Goal: Task Accomplishment & Management: Use online tool/utility

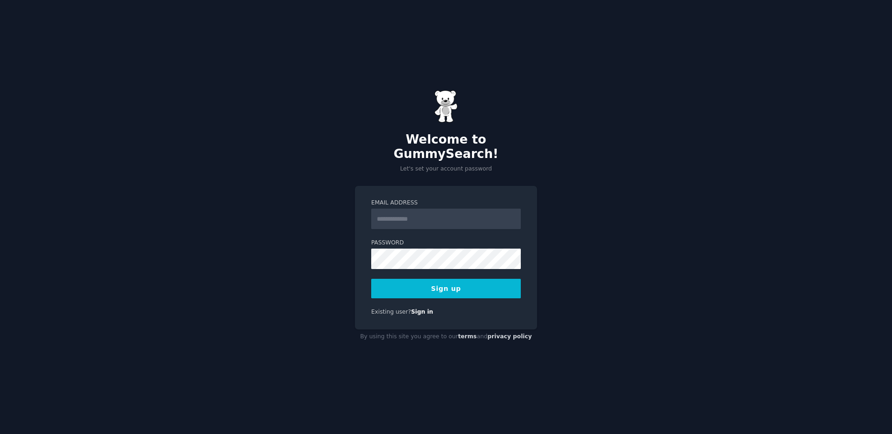
click at [283, 258] on div "Welcome to GummySearch! Let's set your account password Email Address Password …" at bounding box center [446, 217] width 892 height 434
click at [434, 215] on input "Email Address" at bounding box center [446, 219] width 150 height 20
type input "**********"
click at [452, 286] on button "Sign up" at bounding box center [446, 289] width 150 height 20
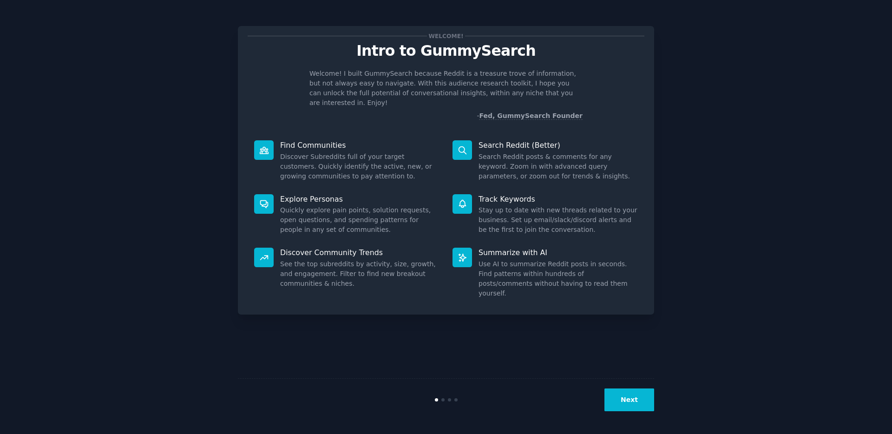
click at [643, 398] on button "Next" at bounding box center [630, 400] width 50 height 23
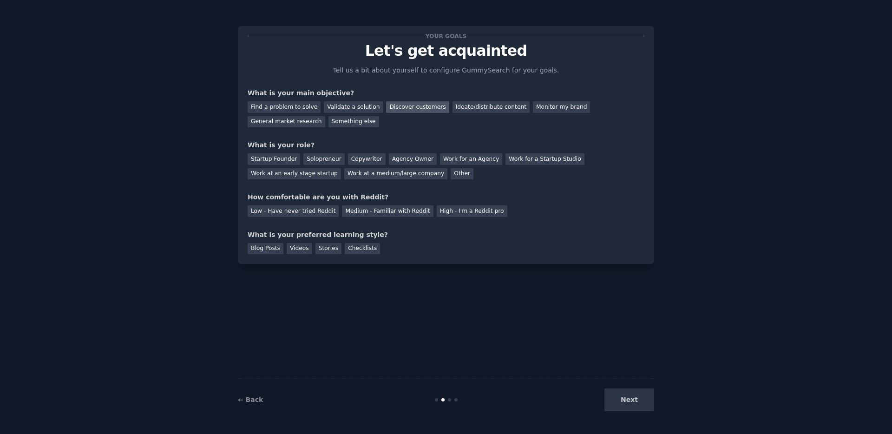
click at [403, 107] on div "Discover customers" at bounding box center [417, 107] width 63 height 12
click at [533, 112] on div "Monitor my brand" at bounding box center [561, 107] width 57 height 12
click at [415, 175] on div "Work at a medium/large company" at bounding box center [395, 174] width 103 height 12
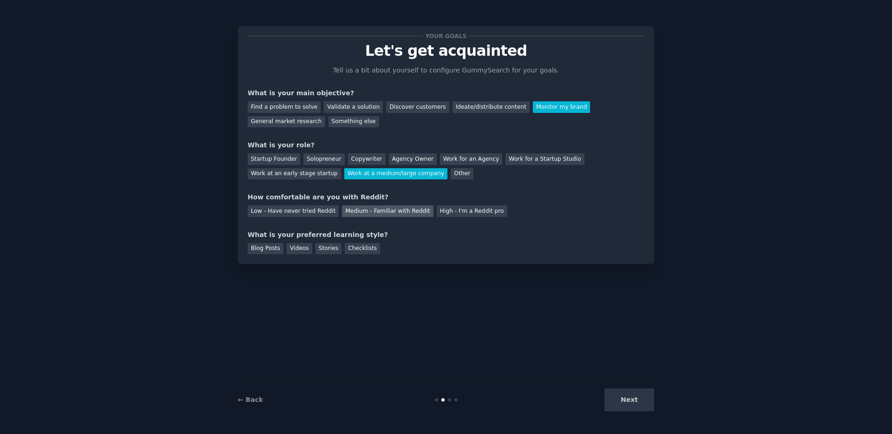
click at [395, 213] on div "Medium - Familiar with Reddit" at bounding box center [387, 211] width 91 height 12
click at [362, 244] on div "Checklists" at bounding box center [362, 249] width 35 height 12
click at [643, 400] on button "Next" at bounding box center [630, 400] width 50 height 23
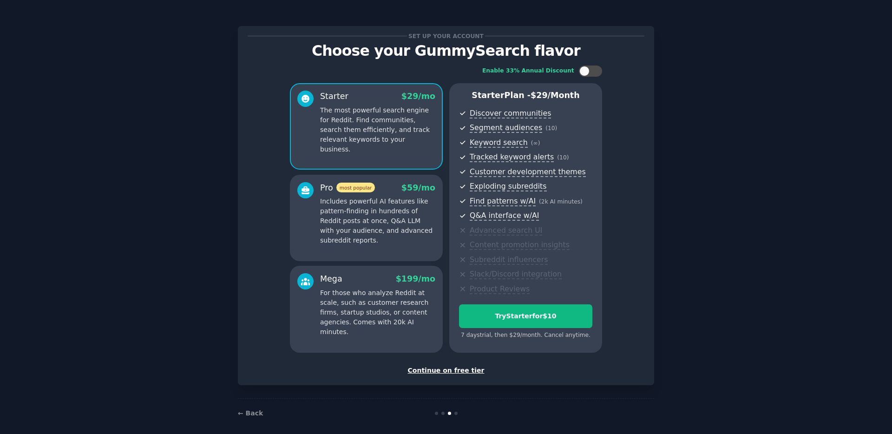
click at [439, 372] on div "Continue on free tier" at bounding box center [446, 371] width 397 height 10
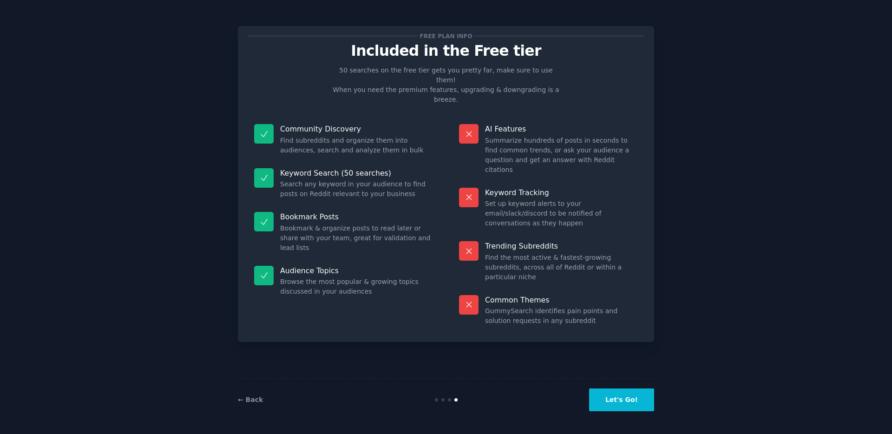
click at [644, 400] on button "Let's Go!" at bounding box center [621, 400] width 65 height 23
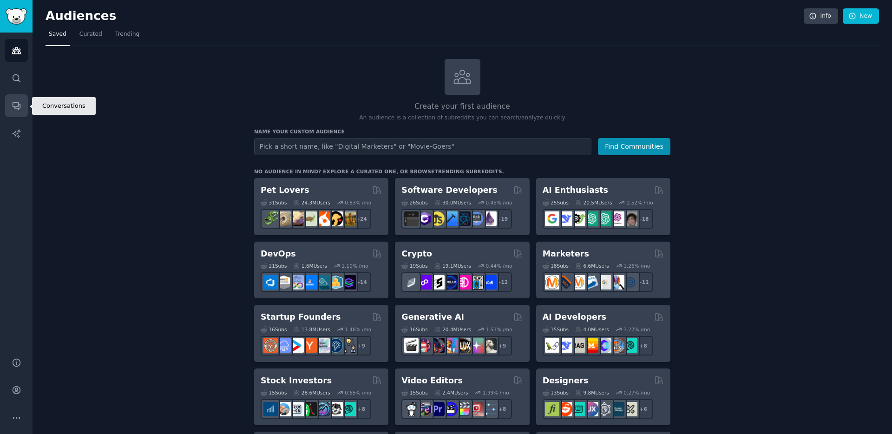
click at [17, 97] on link "Conversations" at bounding box center [16, 105] width 23 height 23
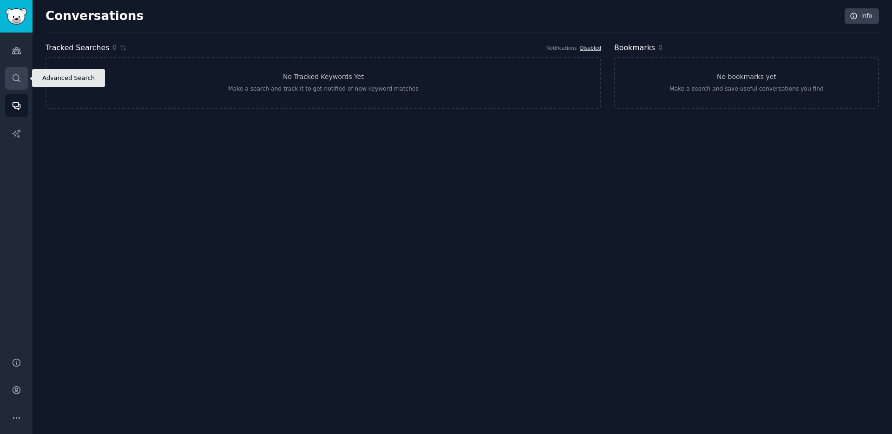
click at [14, 74] on icon "Sidebar" at bounding box center [16, 77] width 7 height 7
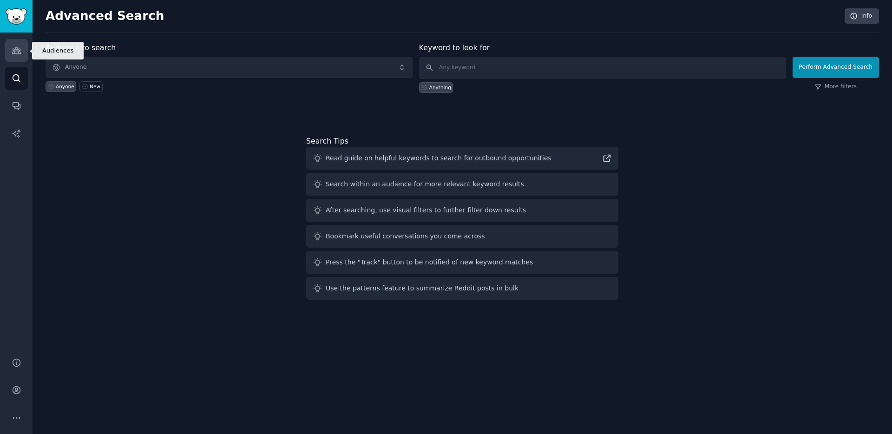
click at [14, 53] on icon "Sidebar" at bounding box center [16, 50] width 8 height 7
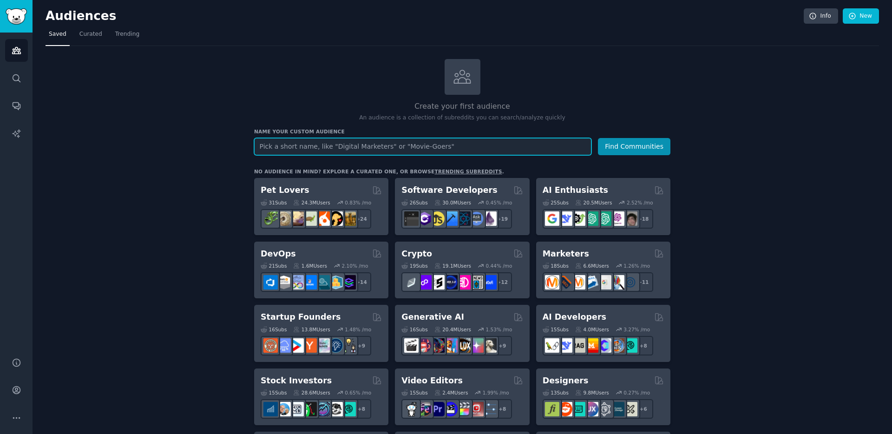
paste input "r/TravelHacks"
type input "r/TravelHacks"
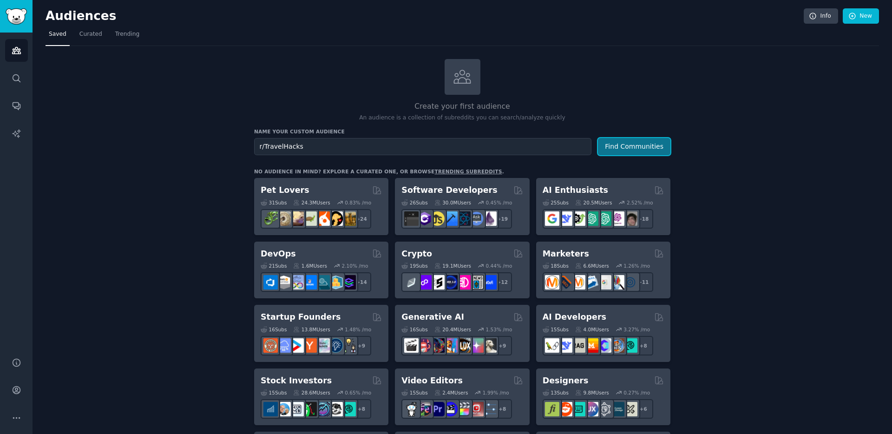
click at [635, 145] on button "Find Communities" at bounding box center [634, 146] width 73 height 17
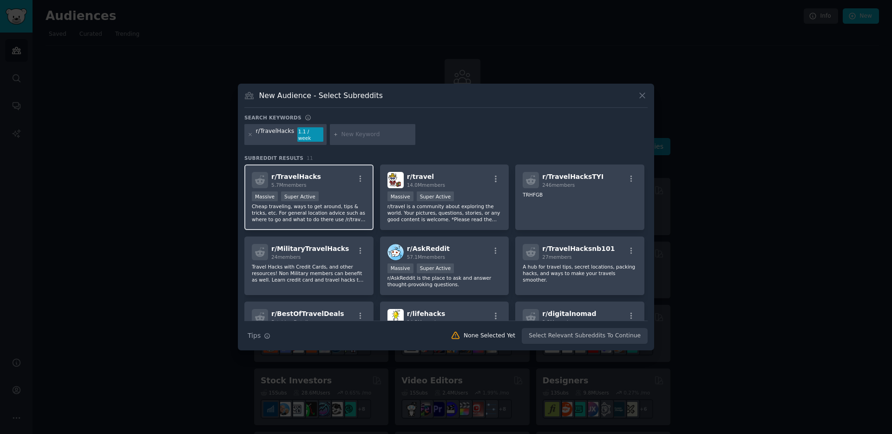
click at [333, 182] on div "r/ TravelHacks 5.7M members" at bounding box center [309, 180] width 114 height 16
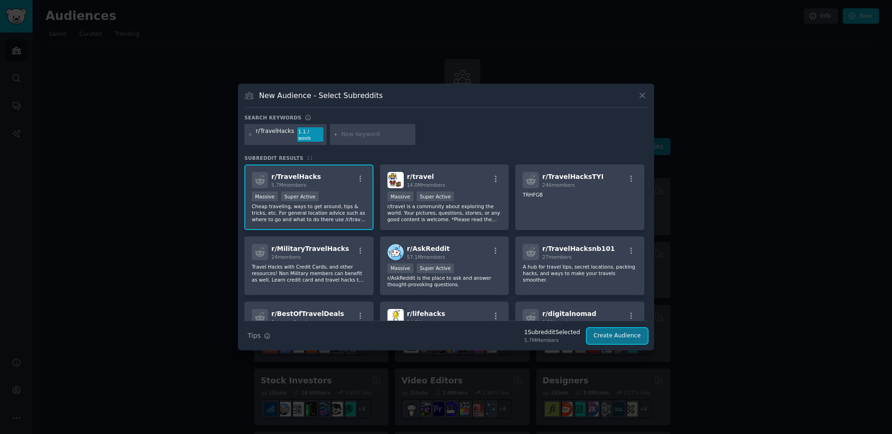
click at [627, 333] on button "Create Audience" at bounding box center [617, 336] width 61 height 16
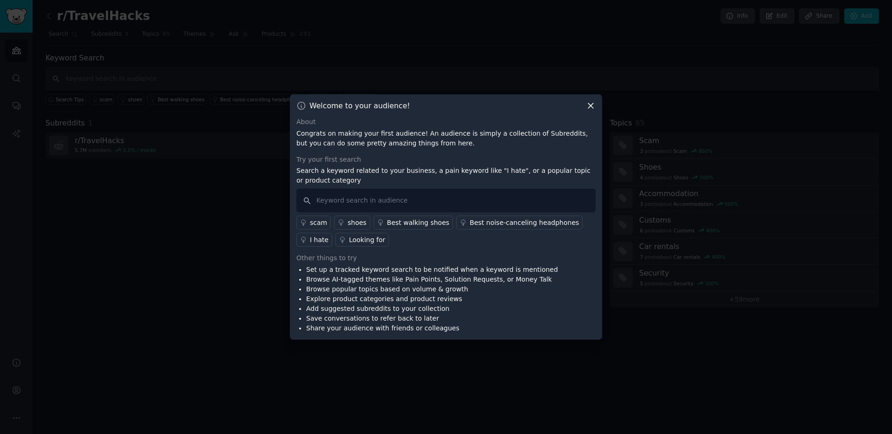
click at [591, 106] on icon at bounding box center [590, 106] width 5 height 5
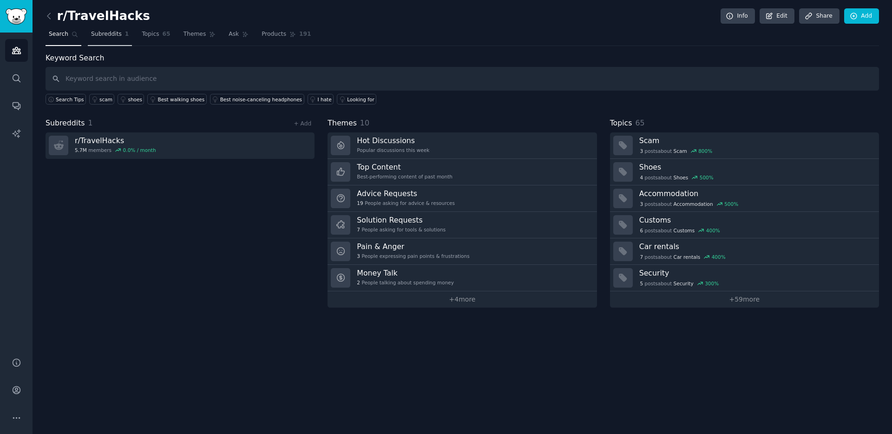
click at [105, 31] on span "Subreddits" at bounding box center [106, 34] width 31 height 8
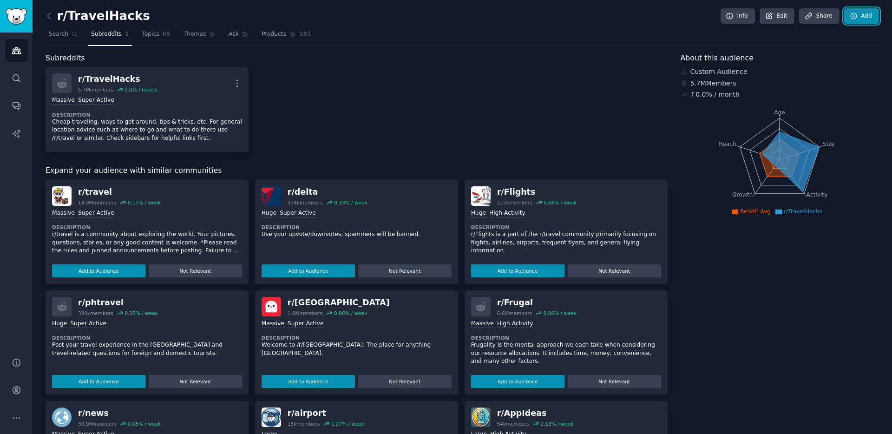
click at [845, 18] on link "Add" at bounding box center [862, 16] width 35 height 16
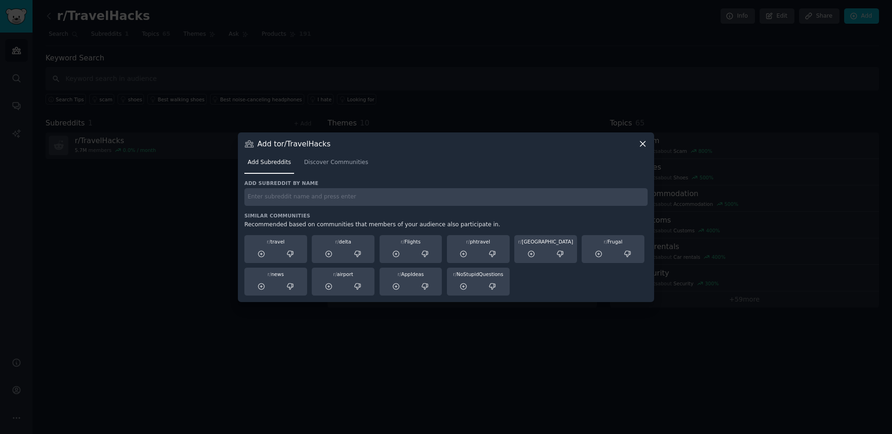
click at [435, 198] on input "text" at bounding box center [445, 197] width 403 height 18
paste input "r/digitalnomad"
type input "r/digitalnomad"
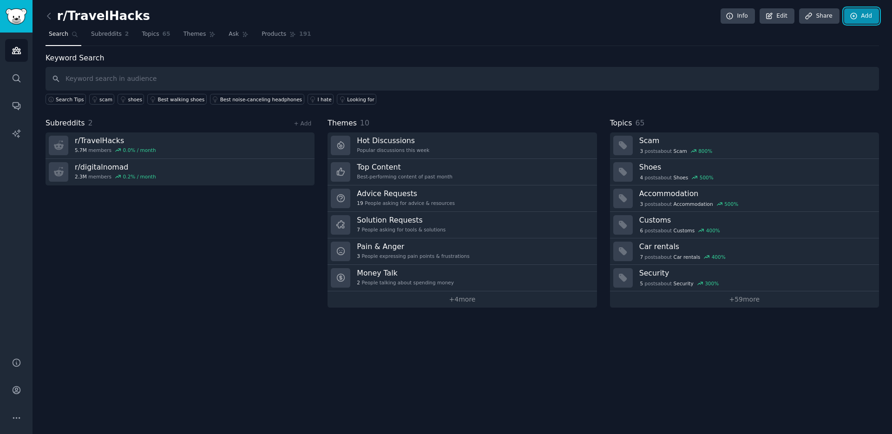
click at [860, 15] on link "Add" at bounding box center [862, 16] width 35 height 16
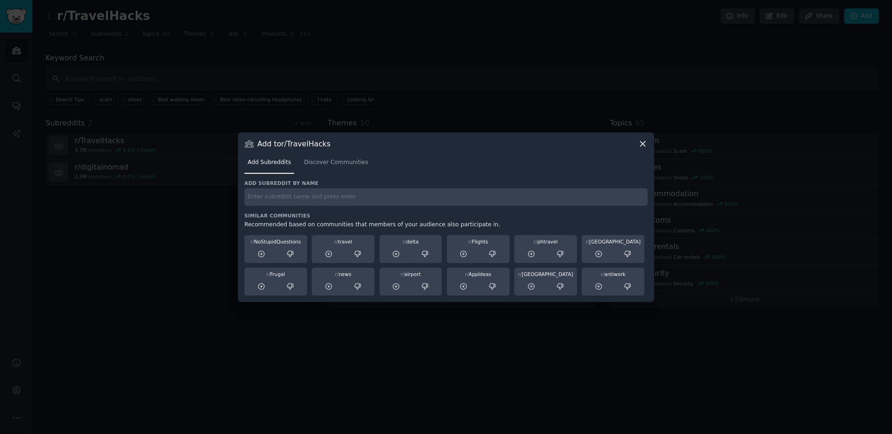
click at [453, 198] on input "text" at bounding box center [445, 197] width 403 height 18
paste input "r/JapanTravelTips"
type input "r/JapanTravelTips"
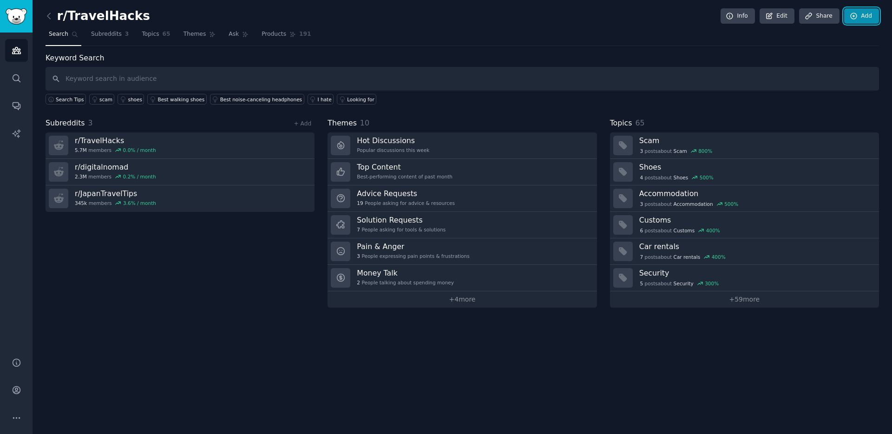
click at [855, 15] on icon at bounding box center [854, 16] width 8 height 8
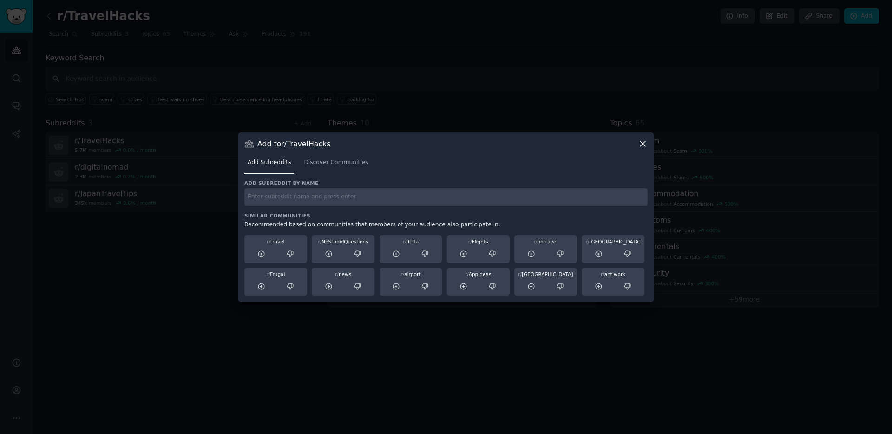
click at [528, 202] on input "text" at bounding box center [445, 197] width 403 height 18
paste input "r/Europetravel"
type input "r/Europetravel"
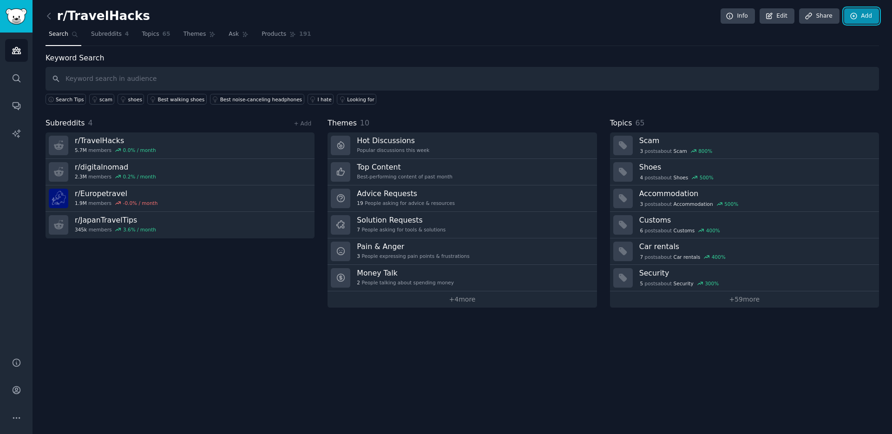
click at [858, 11] on link "Add" at bounding box center [862, 16] width 35 height 16
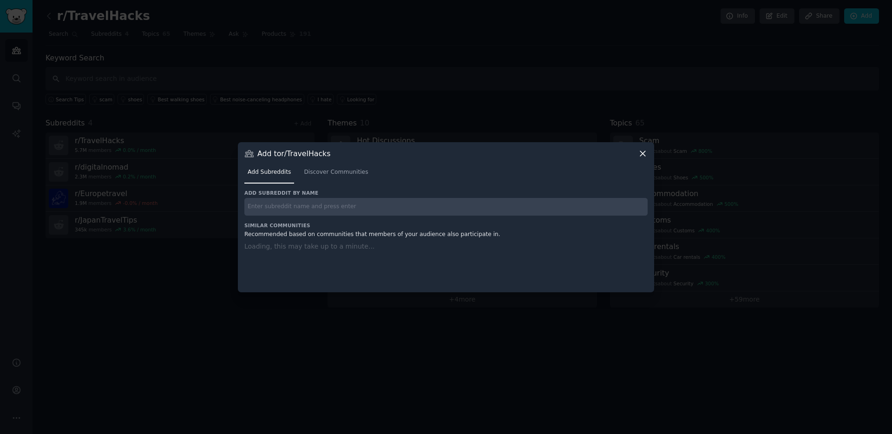
click at [550, 206] on div "Add subreddit by name Similar Communities Recommended based on communities that…" at bounding box center [445, 235] width 403 height 91
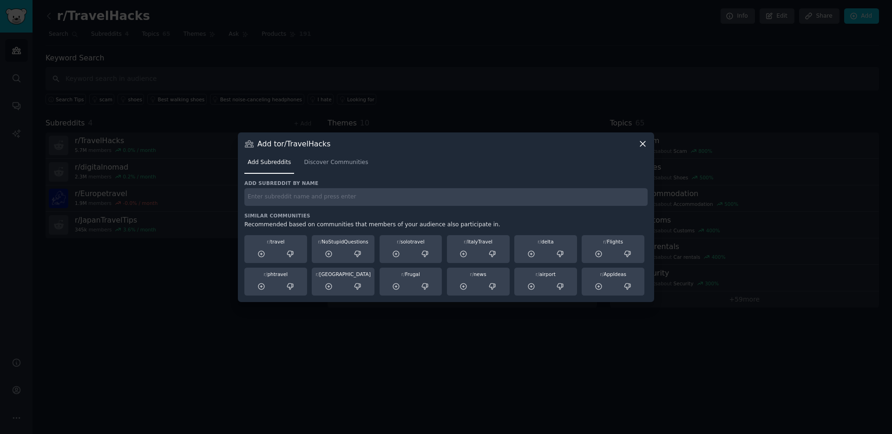
click at [542, 198] on input "text" at bounding box center [445, 197] width 403 height 18
paste input "r/eSIMs"
type input "r/eSIMs"
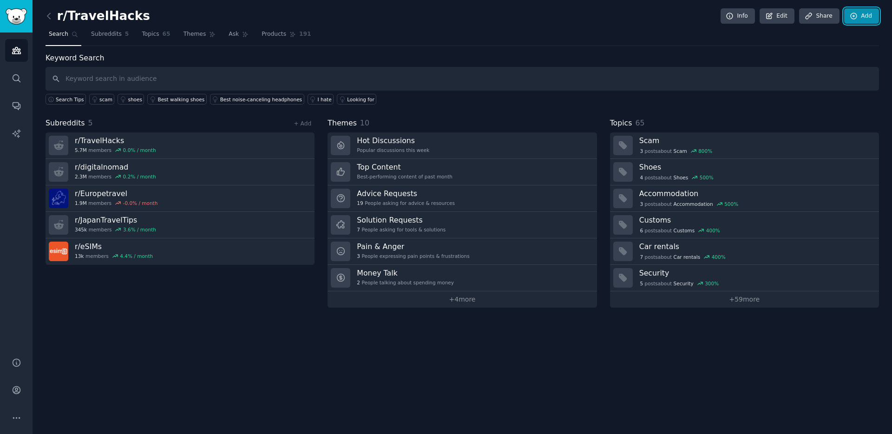
click at [858, 16] on link "Add" at bounding box center [862, 16] width 35 height 16
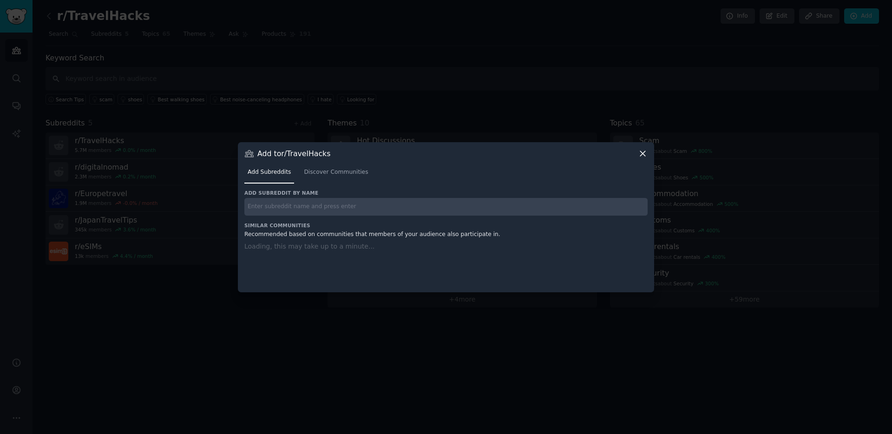
click at [503, 208] on div "Add subreddit by name Similar Communities Recommended based on communities that…" at bounding box center [445, 235] width 403 height 91
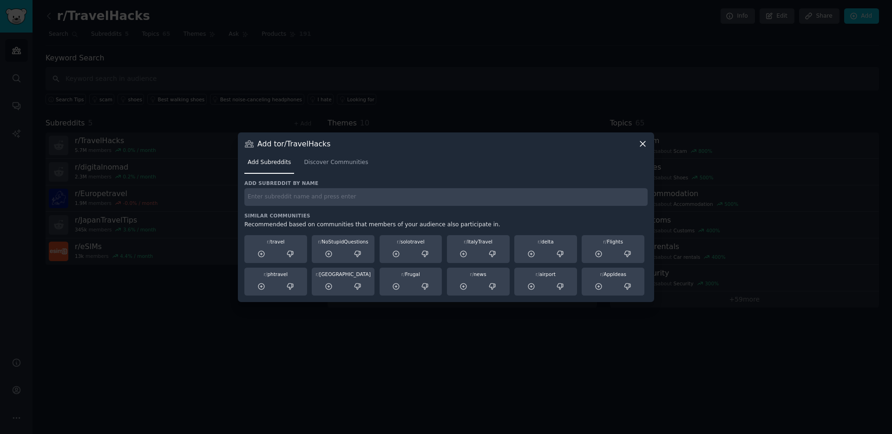
paste input "r/ItalyTravel"
type input "r/ItalyTravel"
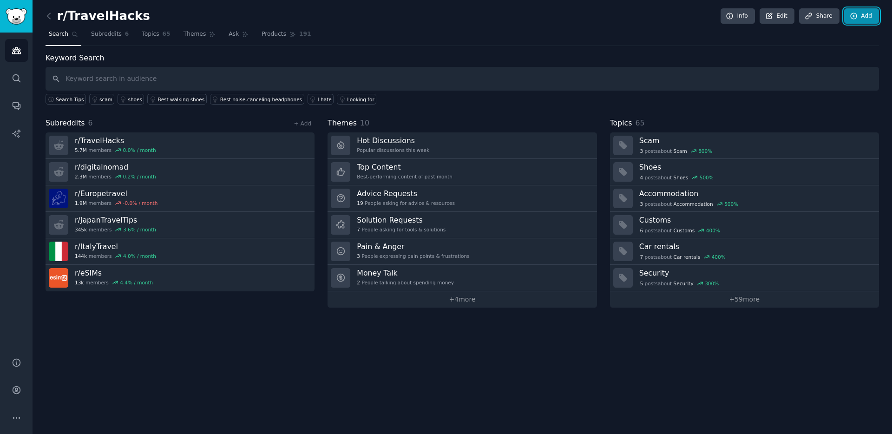
click at [854, 15] on icon at bounding box center [854, 16] width 6 height 6
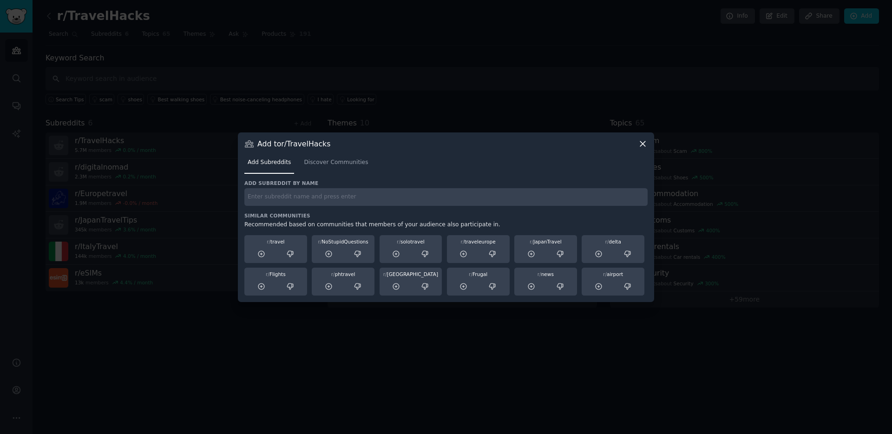
click at [534, 205] on input "text" at bounding box center [445, 197] width 403 height 18
type input "r/Airalo"
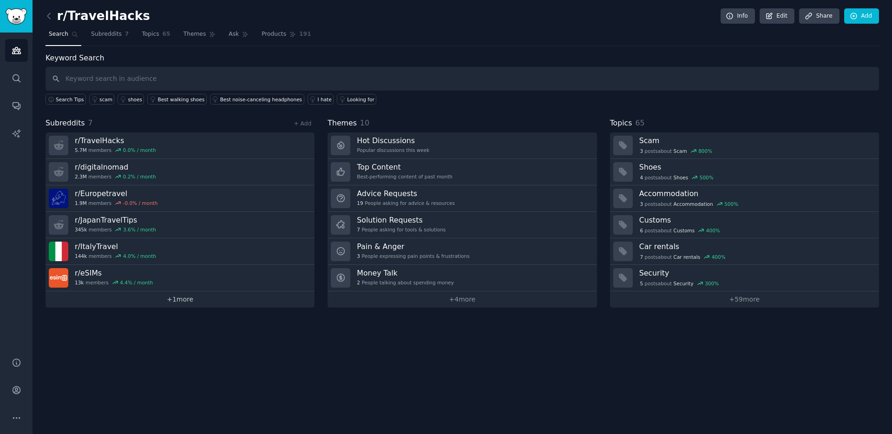
click at [177, 303] on link "+ 1 more" at bounding box center [180, 299] width 269 height 16
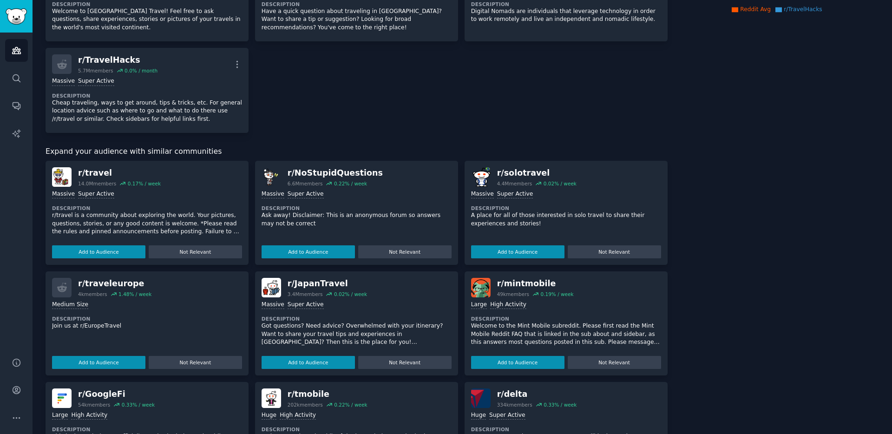
scroll to position [378, 0]
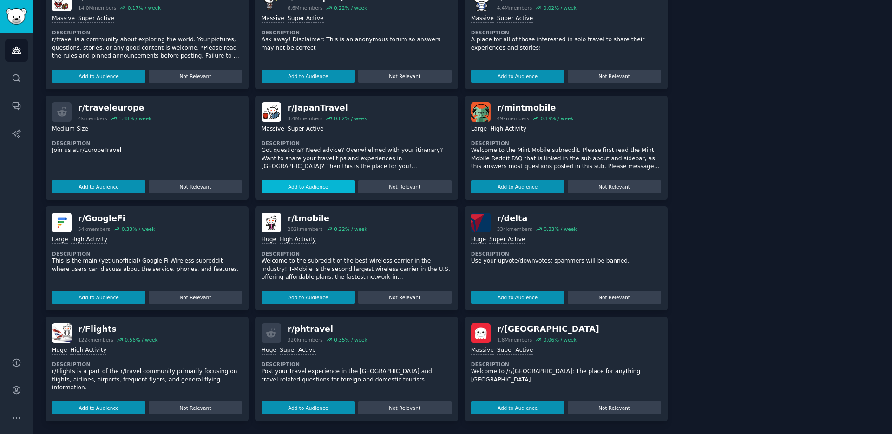
click at [305, 186] on button "Add to Audience" at bounding box center [308, 186] width 93 height 13
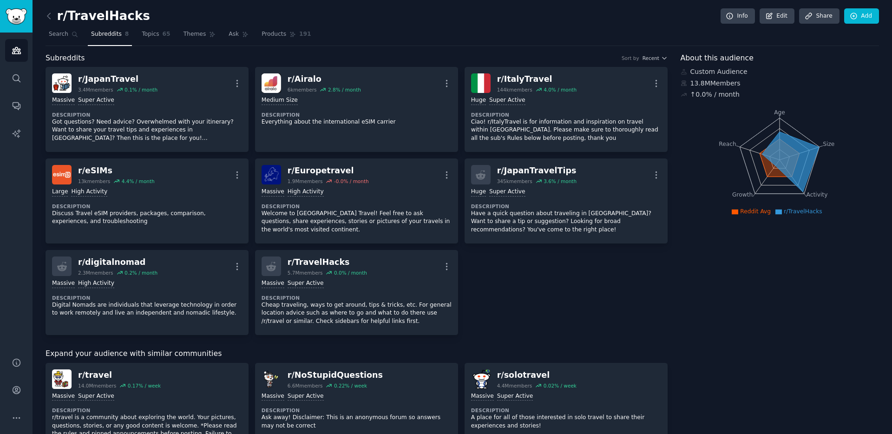
scroll to position [2, 0]
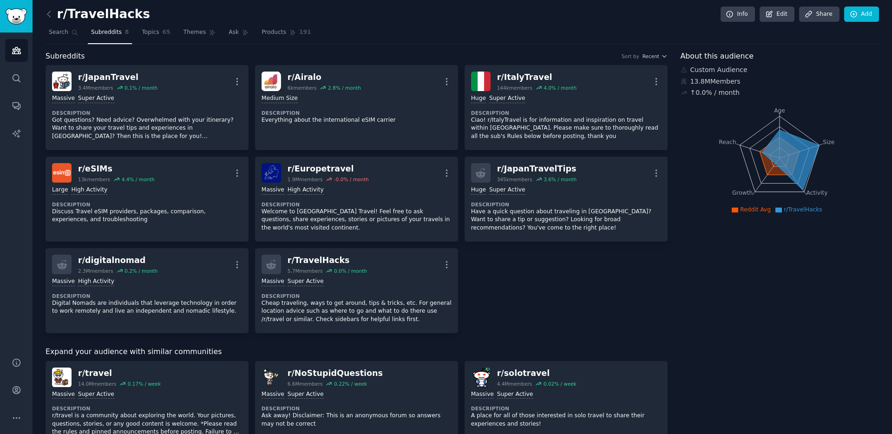
click at [353, 23] on div "r/TravelHacks Info Edit Share Add" at bounding box center [463, 16] width 834 height 19
click at [153, 33] on span "Topics" at bounding box center [150, 32] width 17 height 8
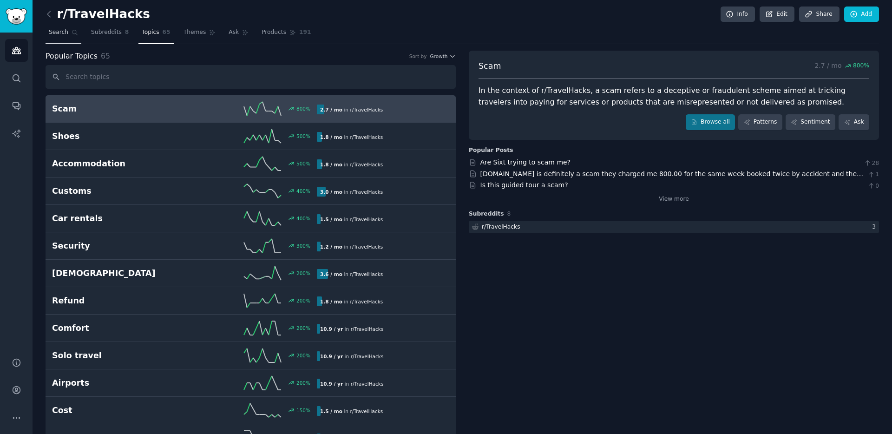
click at [59, 37] on link "Search" at bounding box center [64, 34] width 36 height 19
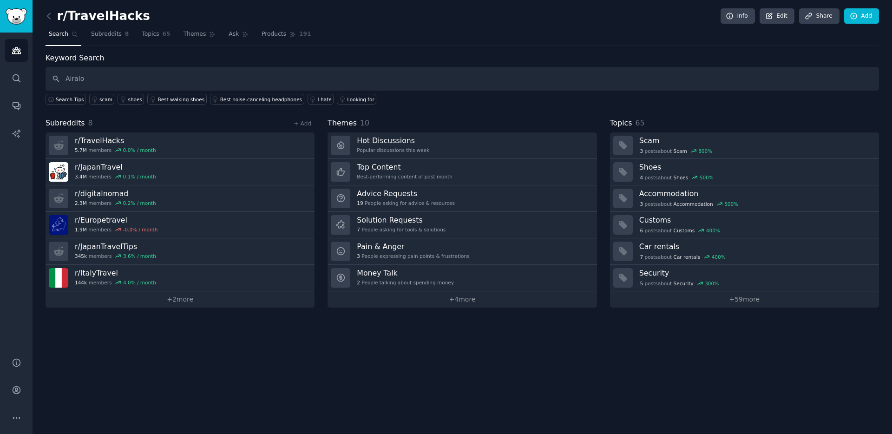
type input "Airalo"
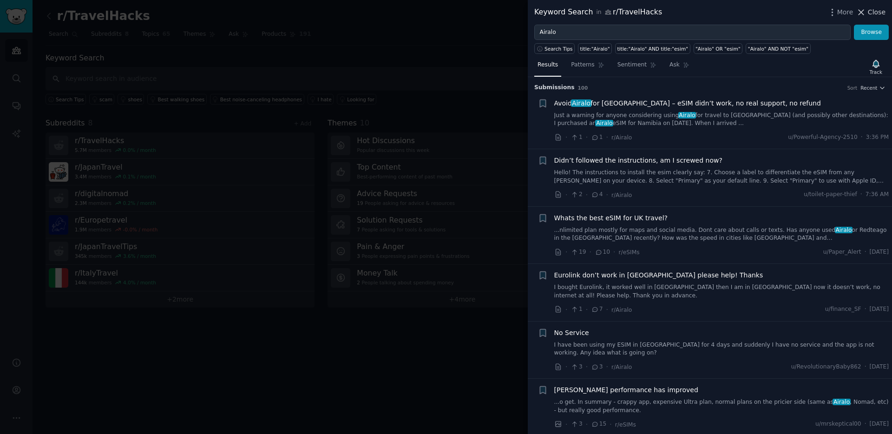
click at [876, 8] on span "Close" at bounding box center [877, 12] width 18 height 10
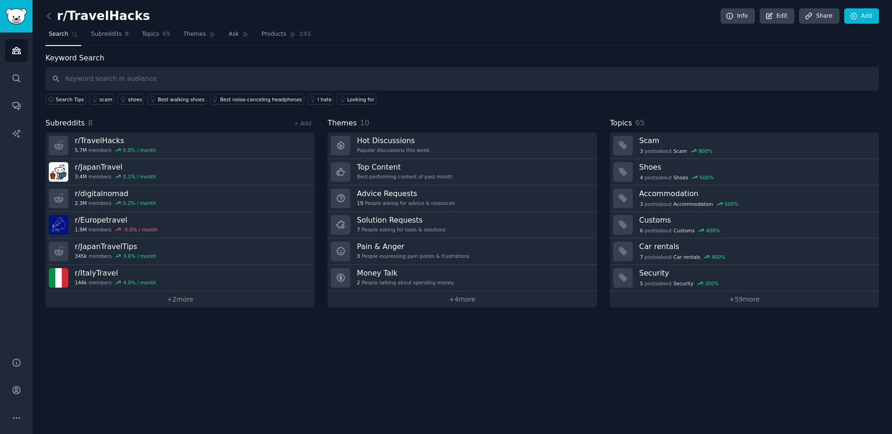
click at [59, 38] on span "Search" at bounding box center [59, 34] width 20 height 8
click at [20, 53] on icon "Sidebar" at bounding box center [16, 50] width 8 height 7
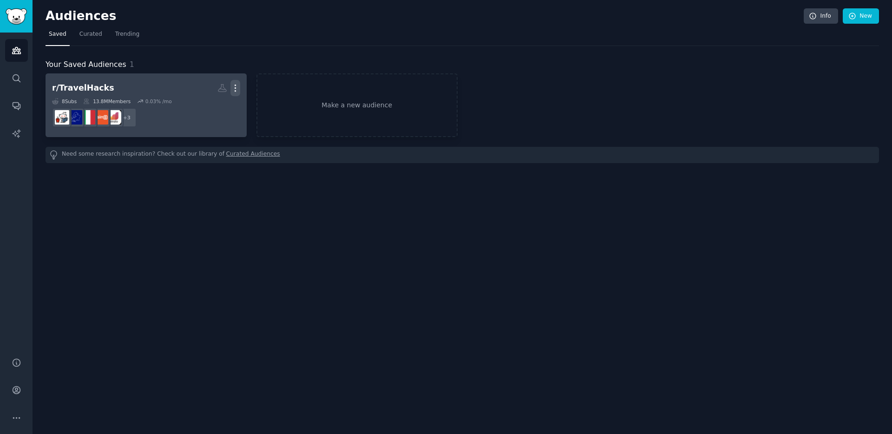
click at [235, 92] on icon "button" at bounding box center [236, 88] width 10 height 10
click at [211, 91] on p "View" at bounding box center [206, 91] width 15 height 10
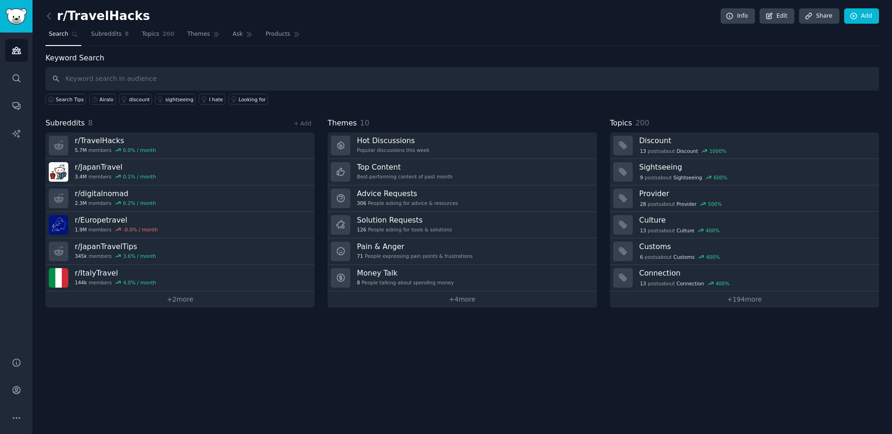
click at [95, 19] on h2 "r/TravelHacks" at bounding box center [98, 16] width 105 height 15
click at [768, 22] on link "Edit" at bounding box center [777, 16] width 35 height 16
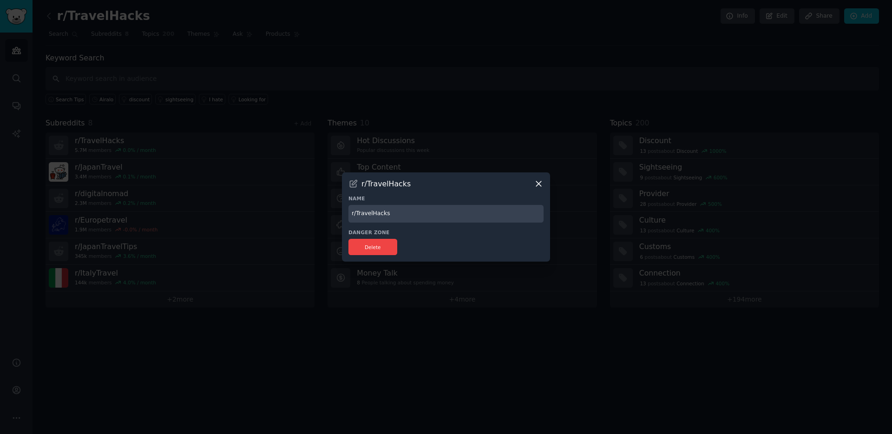
click at [386, 215] on input "r/TravelHacks" at bounding box center [446, 214] width 195 height 18
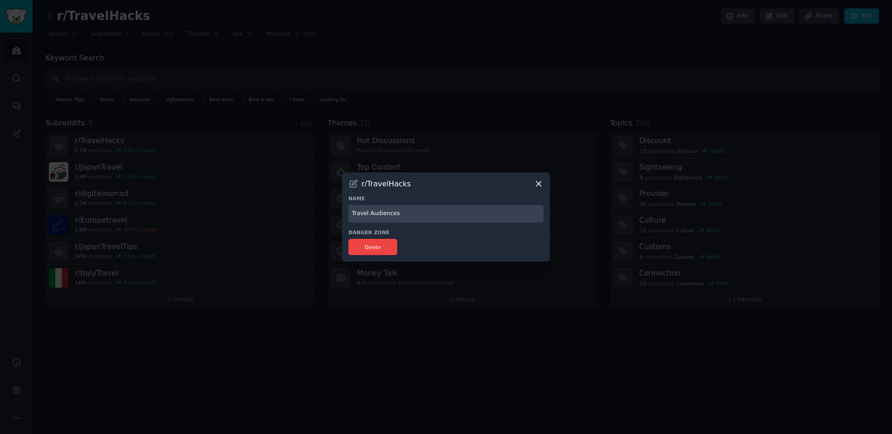
type input "Travel Audiences"
click at [515, 296] on div at bounding box center [446, 217] width 892 height 434
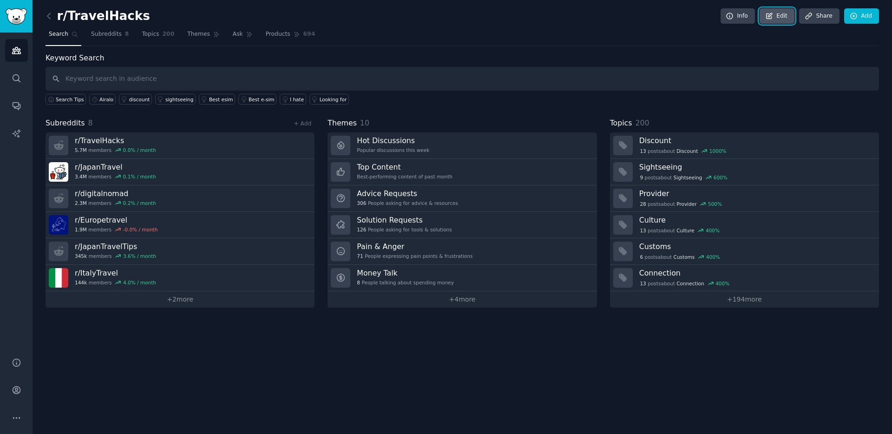
click at [775, 19] on link "Edit" at bounding box center [777, 16] width 35 height 16
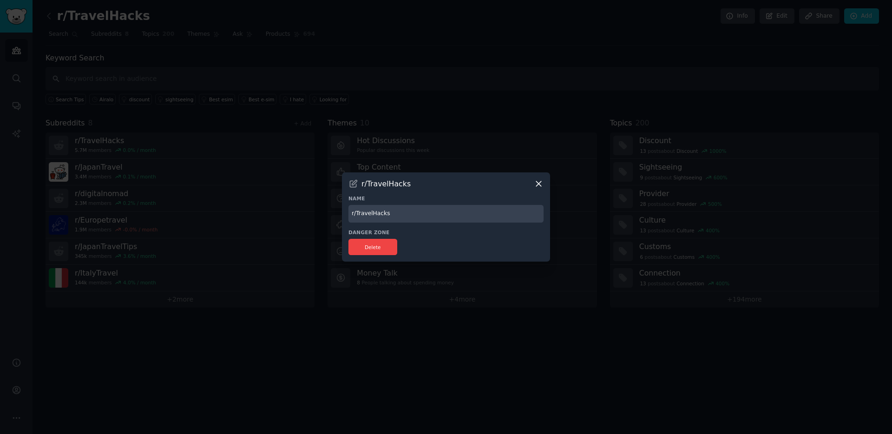
click at [482, 218] on input "r/TravelHacks" at bounding box center [446, 214] width 195 height 18
type input "Travel Audiences"
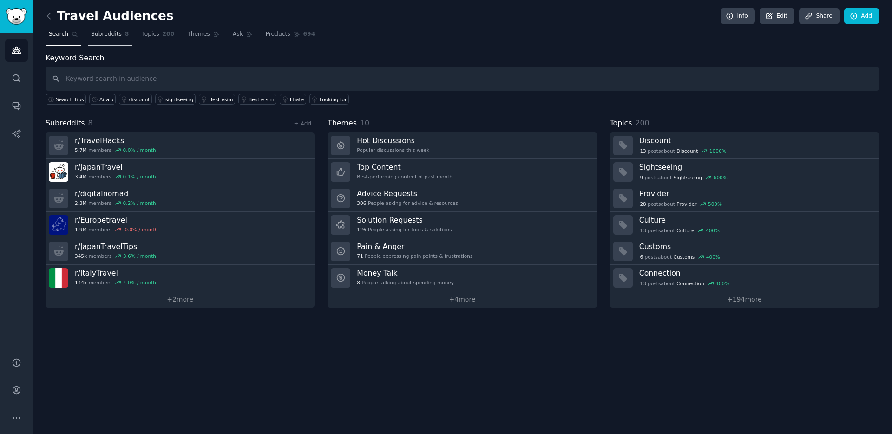
click at [110, 37] on span "Subreddits" at bounding box center [106, 34] width 31 height 8
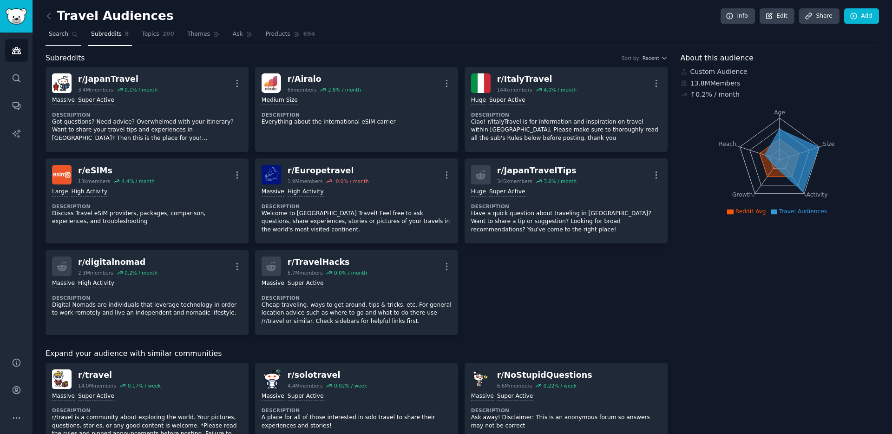
click at [72, 36] on icon at bounding box center [75, 34] width 7 height 7
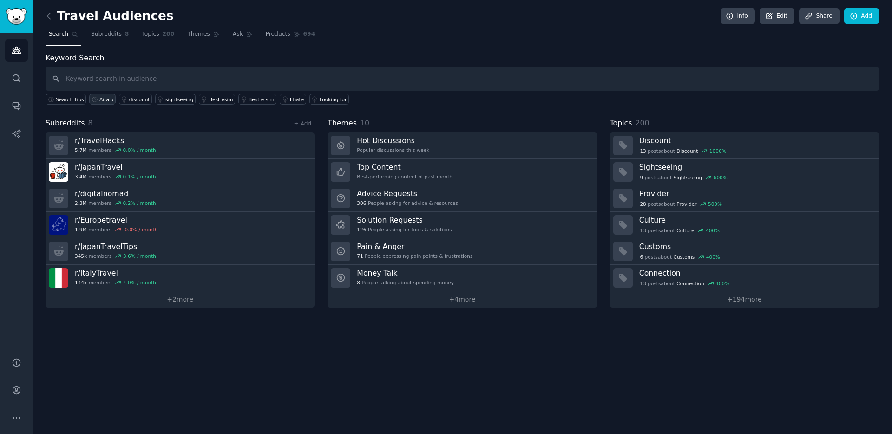
click at [96, 104] on link "Airalo" at bounding box center [102, 99] width 26 height 11
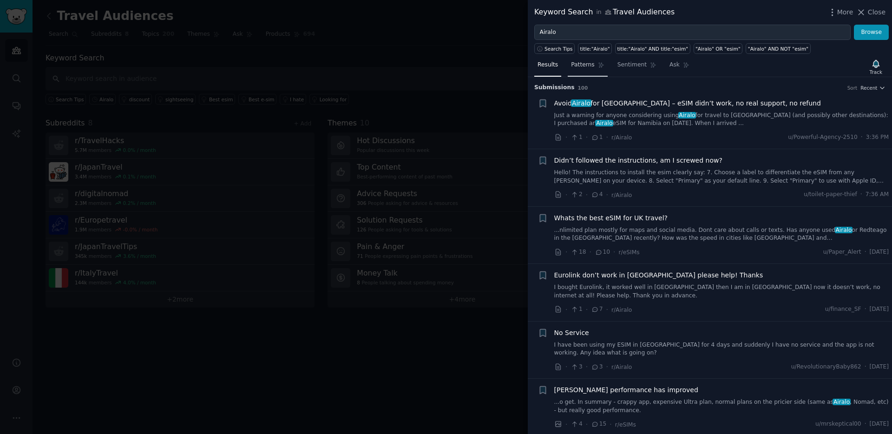
click at [593, 70] on link "Patterns" at bounding box center [588, 67] width 40 height 19
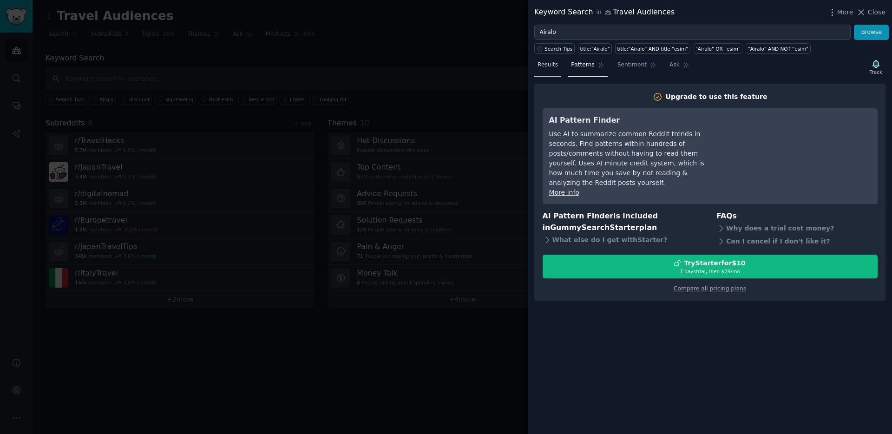
click at [544, 68] on span "Results" at bounding box center [548, 65] width 20 height 8
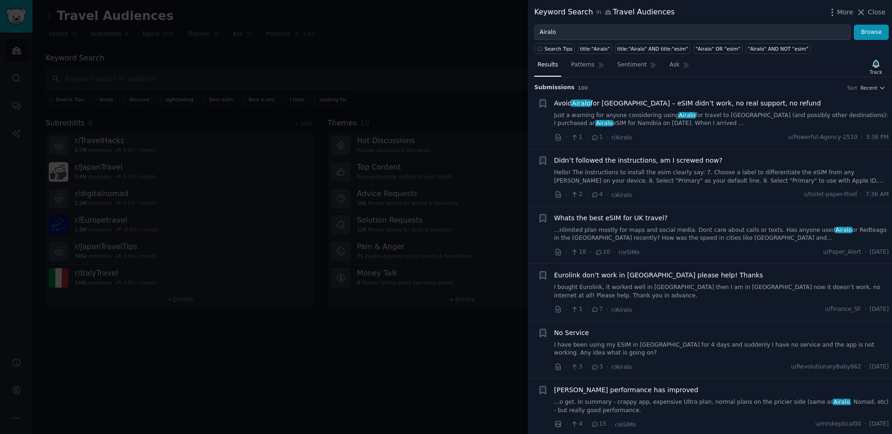
click at [699, 178] on link "Hello! The instructions to install the esim clearly say: 7. Choose a label to d…" at bounding box center [721, 177] width 335 height 16
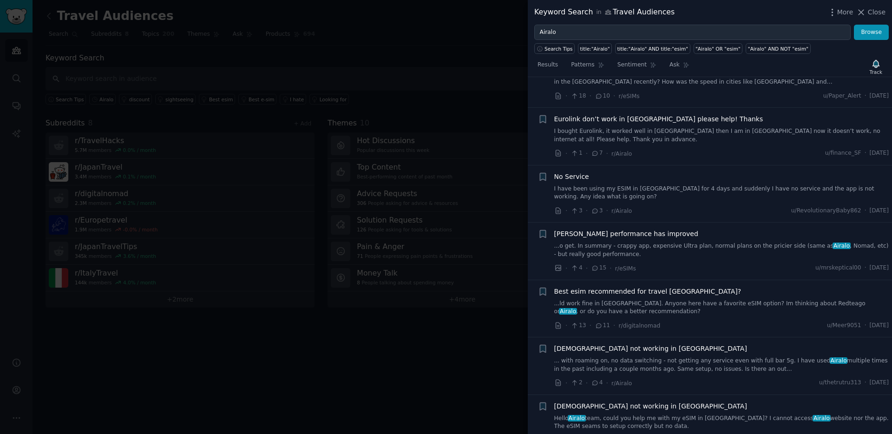
scroll to position [345, 0]
click at [677, 191] on link "I have been using my ESIM in [GEOGRAPHIC_DATA] for 4 days and suddenly I have n…" at bounding box center [721, 193] width 335 height 16
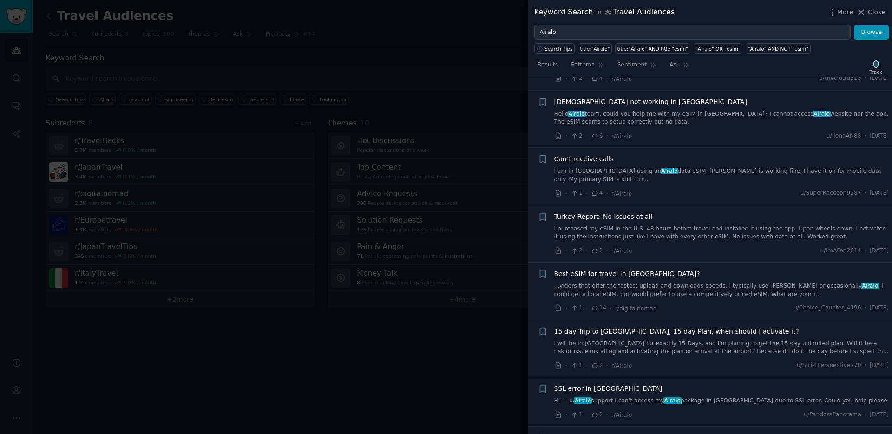
scroll to position [602, 0]
click at [706, 233] on div "Turkey Report: No issues at all I purchased my eSIM in the U.S. 48 hours before…" at bounding box center [721, 232] width 335 height 44
click at [598, 210] on span "Turkey Report: No issues at all" at bounding box center [603, 215] width 99 height 10
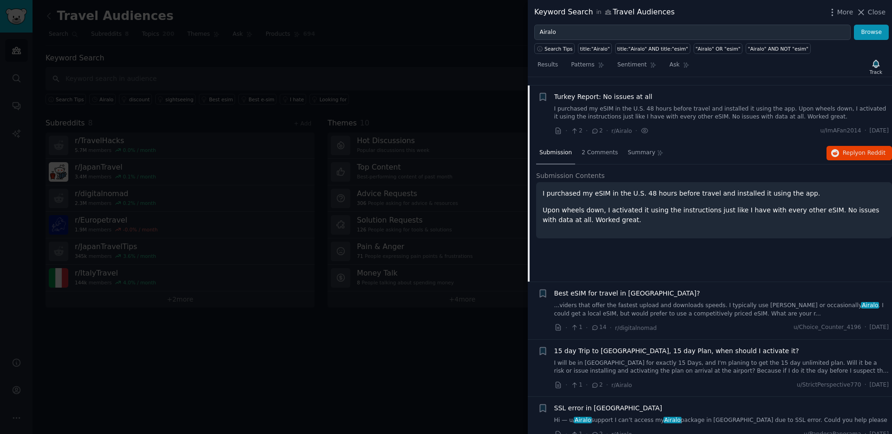
scroll to position [566, 0]
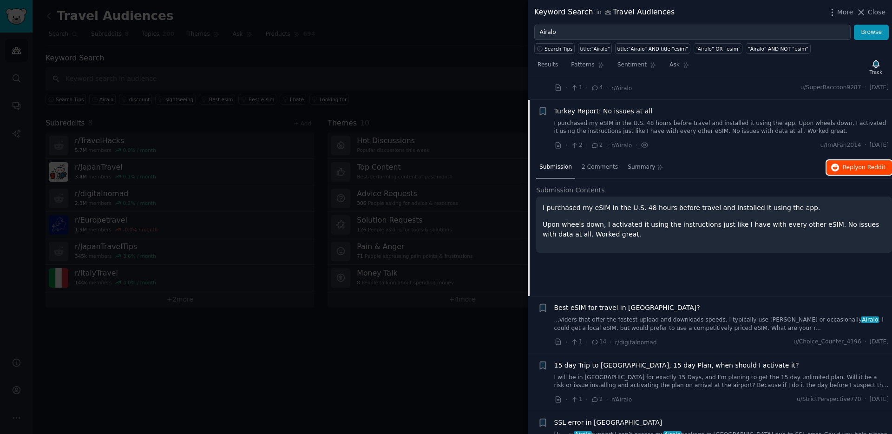
click at [855, 164] on span "Reply on Reddit" at bounding box center [864, 168] width 43 height 8
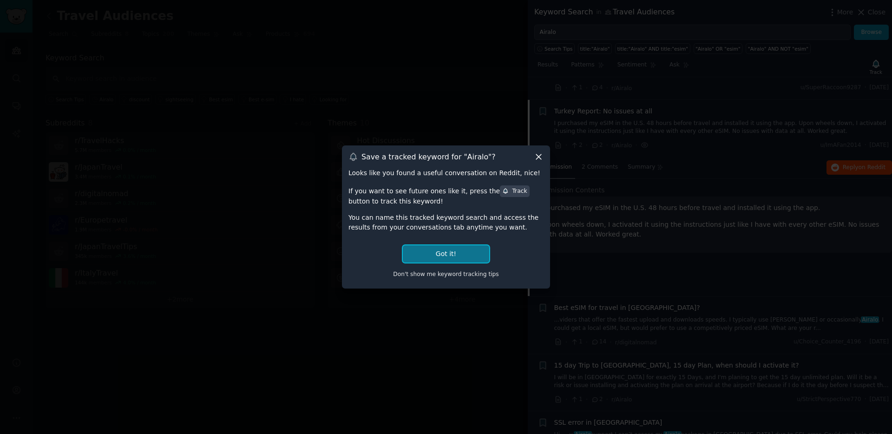
click at [457, 257] on button "Got it!" at bounding box center [446, 253] width 86 height 17
